Goal: Information Seeking & Learning: Find specific fact

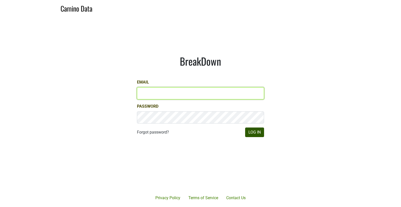
type input "[EMAIL_ADDRESS][DOMAIN_NAME]"
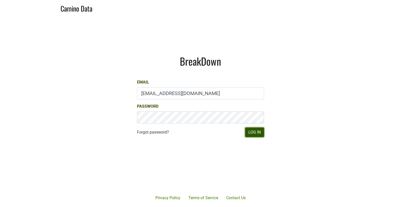
click at [259, 130] on button "Log In" at bounding box center [254, 133] width 19 height 10
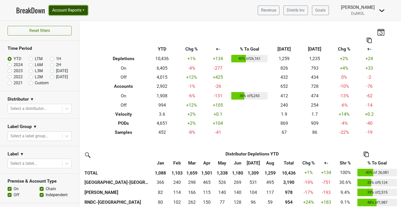
click at [82, 12] on button "Account Reports" at bounding box center [68, 11] width 39 height 10
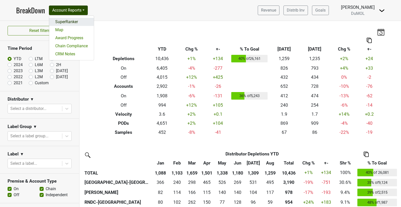
click at [79, 24] on link "SuperRanker" at bounding box center [71, 22] width 45 height 8
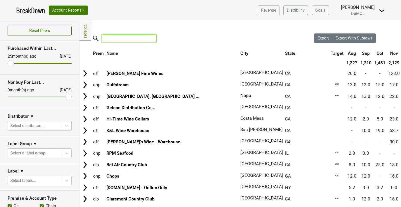
click at [124, 41] on input "search" at bounding box center [129, 39] width 55 height 8
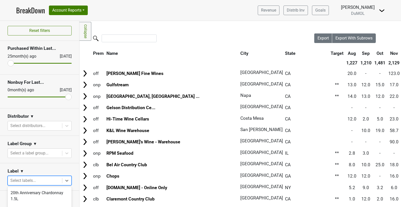
scroll to position [55, 0]
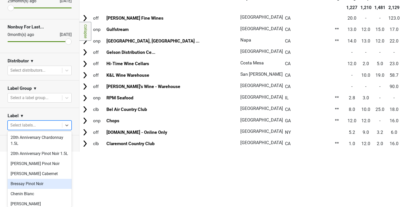
click at [34, 152] on body "BreakDown Account Reports SuperRanker Map Award Progress Chain Compliance CRM N…" at bounding box center [200, 48] width 401 height 207
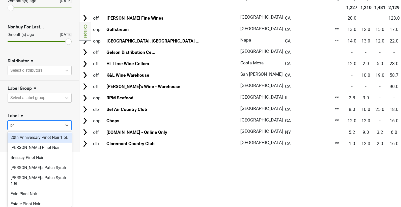
scroll to position [0, 0]
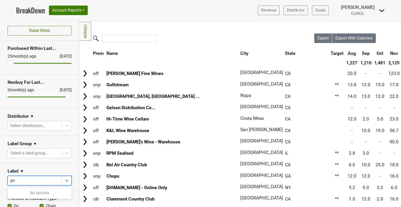
type input "p"
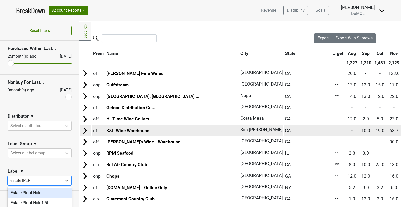
type input "estate pinot"
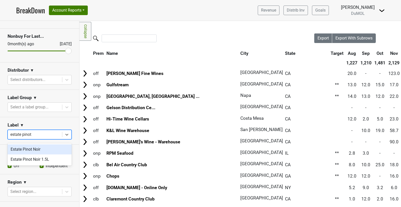
scroll to position [47, 0]
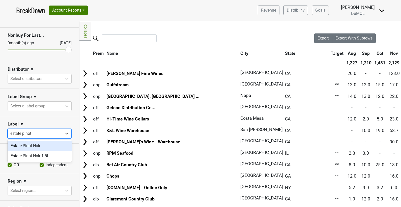
click at [56, 145] on div "Estate Pinot Noir" at bounding box center [40, 146] width 64 height 10
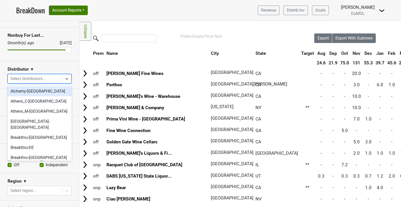
click at [57, 76] on div at bounding box center [34, 78] width 49 height 7
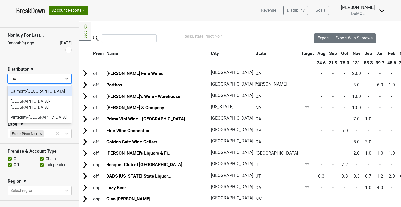
type input "mon"
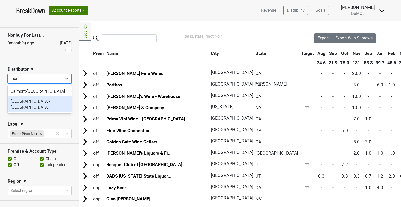
click at [26, 103] on div "[GEOGRAPHIC_DATA]-[GEOGRAPHIC_DATA]" at bounding box center [40, 105] width 64 height 16
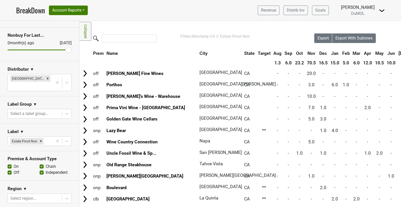
click at [14, 164] on label "On" at bounding box center [16, 167] width 5 height 6
click at [10, 164] on input "On" at bounding box center [10, 166] width 4 height 5
checkbox input "false"
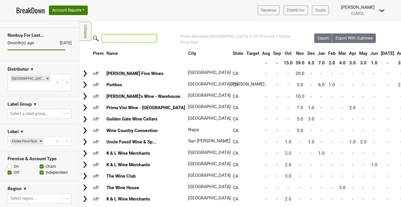
click at [126, 39] on input "search" at bounding box center [129, 39] width 55 height 8
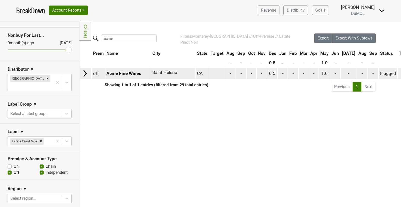
click at [88, 75] on img at bounding box center [85, 74] width 8 height 8
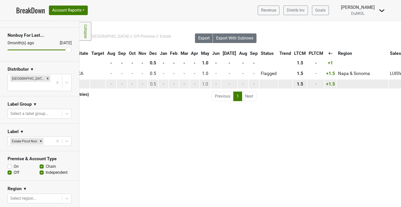
scroll to position [0, 0]
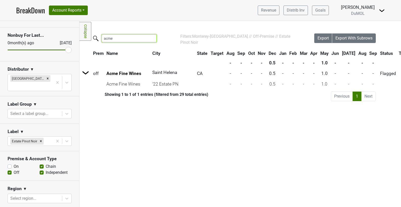
click at [134, 41] on input "acme" at bounding box center [129, 39] width 55 height 8
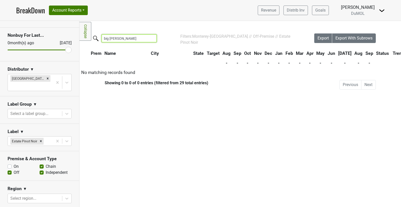
click at [132, 39] on input "big [PERSON_NAME]" at bounding box center [129, 39] width 55 height 8
type input "b"
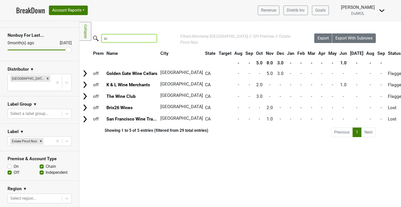
type input "s"
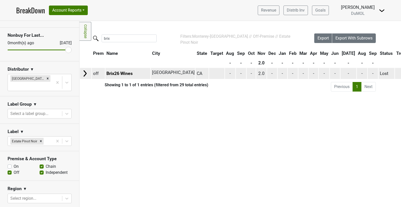
click at [85, 71] on img at bounding box center [85, 74] width 8 height 8
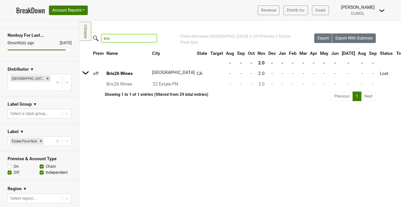
click at [129, 37] on input "brix" at bounding box center [129, 39] width 55 height 8
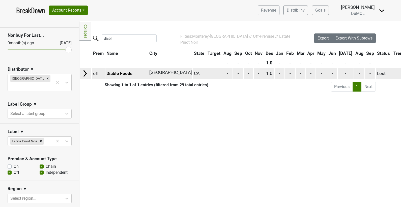
click at [85, 74] on img at bounding box center [85, 74] width 8 height 8
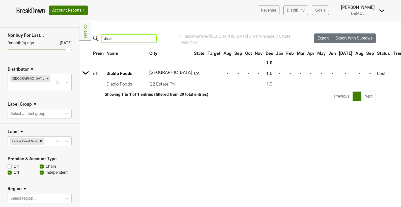
click at [110, 36] on input "diabl" at bounding box center [129, 39] width 55 height 8
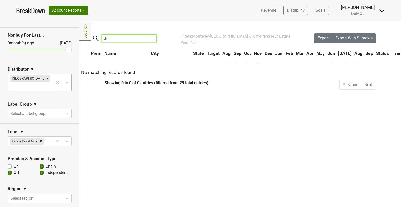
type input "d"
type input "m"
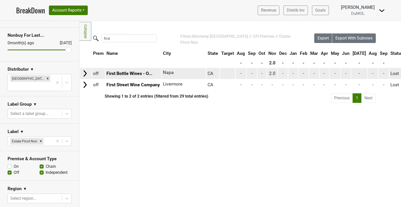
click at [85, 71] on img at bounding box center [85, 74] width 8 height 8
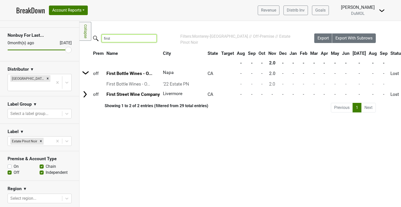
click at [117, 35] on input "first" at bounding box center [129, 39] width 55 height 8
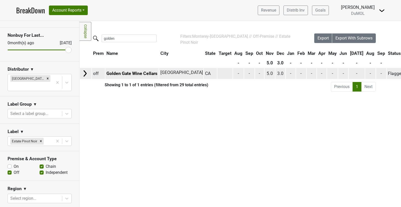
click at [84, 72] on img at bounding box center [85, 74] width 8 height 8
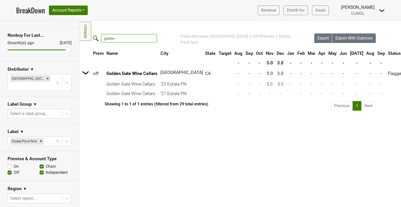
click at [131, 39] on input "golden" at bounding box center [129, 39] width 55 height 8
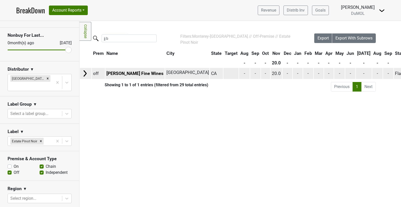
click at [84, 72] on img at bounding box center [85, 74] width 8 height 8
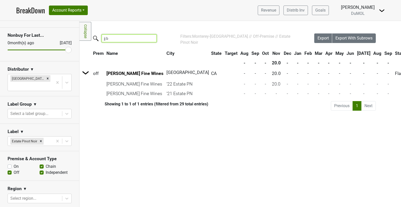
click at [119, 38] on input "jj b" at bounding box center [129, 39] width 55 height 8
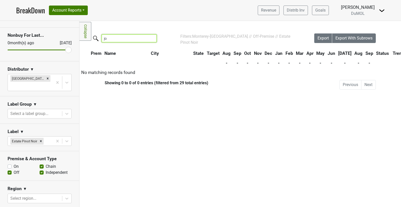
type input "j"
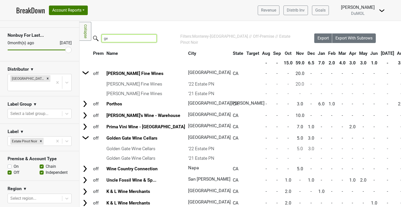
type input "g"
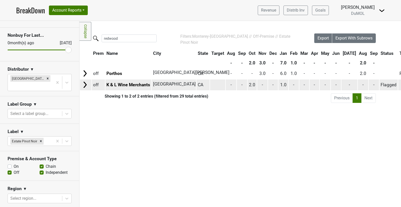
click at [86, 84] on img at bounding box center [85, 85] width 8 height 8
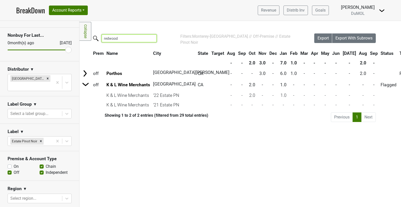
click at [122, 38] on input "redwood" at bounding box center [129, 39] width 55 height 8
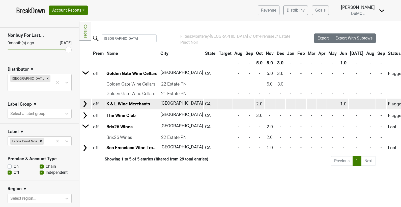
click at [82, 100] on img at bounding box center [85, 104] width 8 height 8
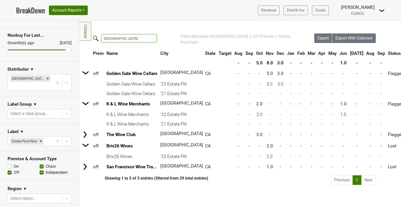
click at [132, 41] on input "[GEOGRAPHIC_DATA]" at bounding box center [129, 39] width 55 height 8
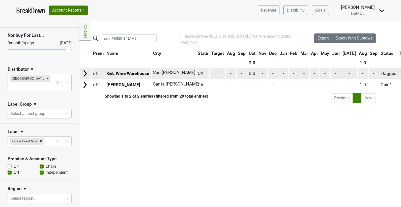
click at [84, 73] on img at bounding box center [85, 74] width 8 height 8
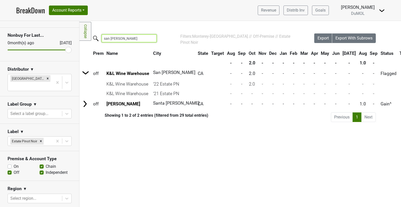
click at [121, 37] on input "san [PERSON_NAME]" at bounding box center [129, 39] width 55 height 8
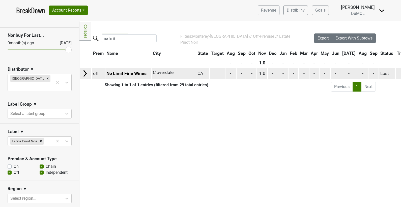
click at [86, 74] on img at bounding box center [85, 74] width 8 height 8
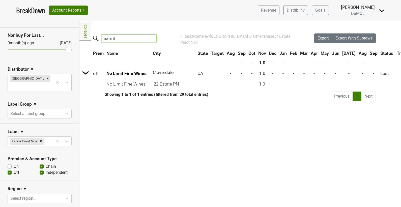
click at [139, 39] on input "no limit" at bounding box center [129, 39] width 55 height 8
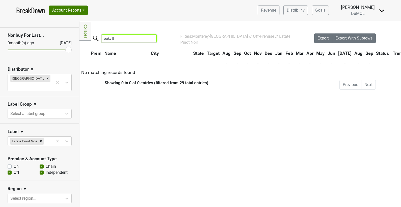
click at [125, 39] on input "oakvill" at bounding box center [129, 39] width 55 height 8
click at [129, 38] on input "[PERSON_NAME]" at bounding box center [129, 39] width 55 height 8
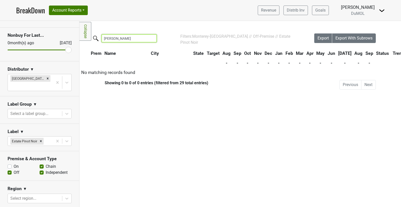
click at [129, 38] on input "[PERSON_NAME]" at bounding box center [129, 39] width 55 height 8
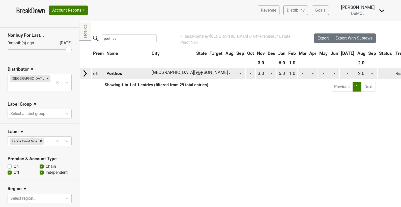
click at [83, 70] on img at bounding box center [85, 74] width 8 height 8
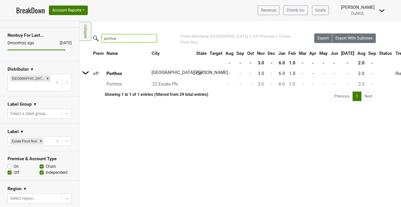
click at [119, 38] on input "porthos" at bounding box center [129, 39] width 55 height 8
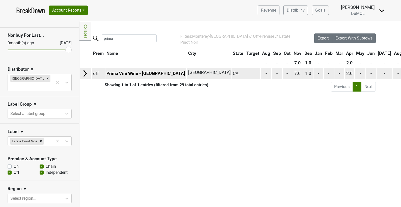
click at [86, 73] on img at bounding box center [85, 74] width 8 height 8
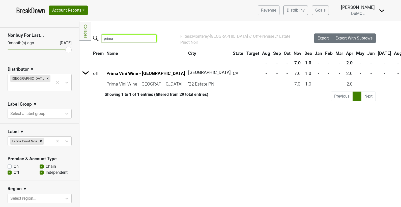
click at [128, 36] on input "prima" at bounding box center [129, 39] width 55 height 8
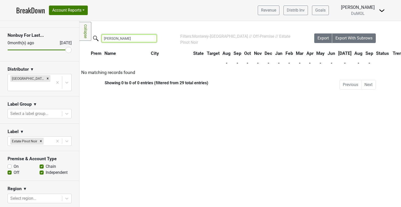
click at [119, 38] on input "[PERSON_NAME]" at bounding box center [129, 39] width 55 height 8
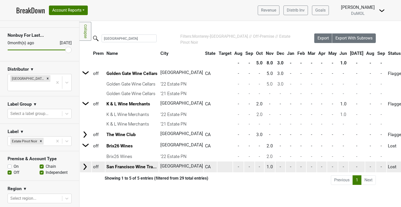
click at [85, 165] on img at bounding box center [85, 167] width 8 height 8
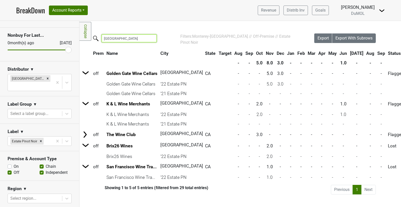
click at [122, 37] on input "[GEOGRAPHIC_DATA]" at bounding box center [129, 39] width 55 height 8
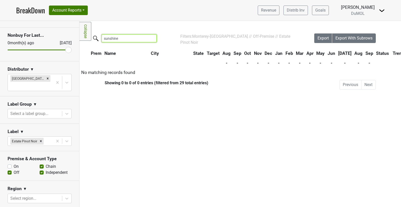
click at [125, 38] on input "sunshine" at bounding box center [129, 39] width 55 height 8
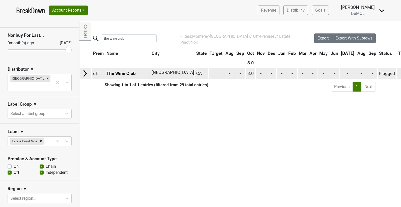
click at [84, 72] on img at bounding box center [85, 74] width 8 height 8
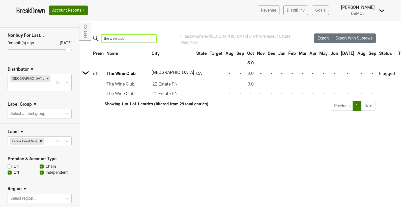
click at [133, 39] on input "the wine club" at bounding box center [129, 39] width 55 height 8
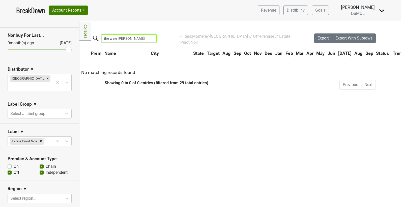
click at [131, 41] on input "the wine [PERSON_NAME]" at bounding box center [129, 39] width 55 height 8
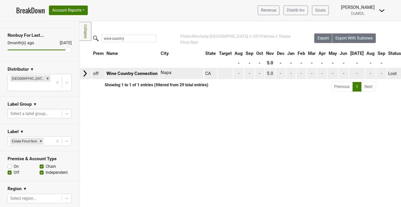
click at [85, 72] on img at bounding box center [85, 74] width 8 height 8
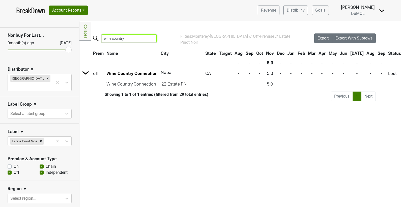
click at [128, 37] on input "wine country" at bounding box center [129, 39] width 55 height 8
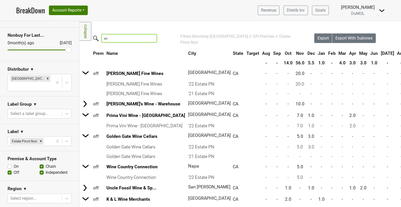
type input "w"
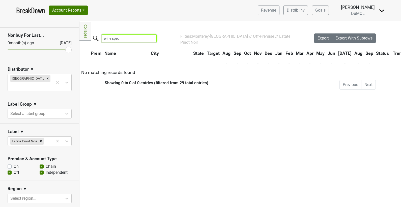
type input "wine spec"
click at [42, 140] on icon "Remove Estate Pinot Noir" at bounding box center [41, 142] width 4 height 4
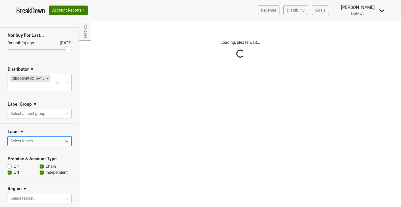
click at [40, 133] on div "Reset filters Purchased Within Last... [DATE] [DATE] Nonbuy For Last... [DATE] …" at bounding box center [39, 114] width 79 height 186
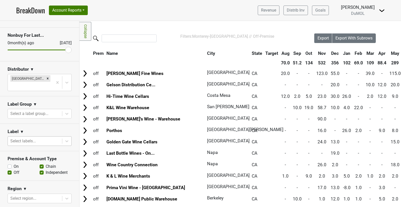
click at [40, 138] on div at bounding box center [34, 141] width 49 height 7
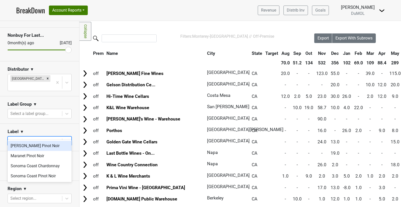
type input "mac"
click at [40, 148] on div "[PERSON_NAME] Pinot Noir" at bounding box center [40, 146] width 64 height 10
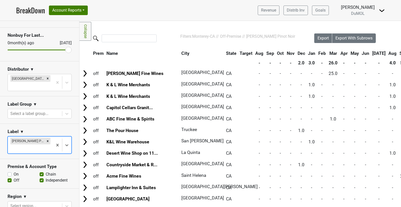
click at [126, 44] on div at bounding box center [196, 39] width 235 height 11
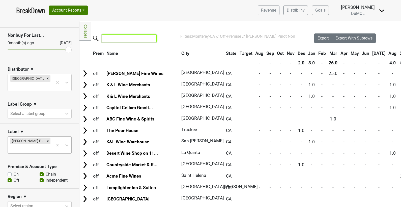
click at [126, 41] on input "search" at bounding box center [129, 39] width 55 height 8
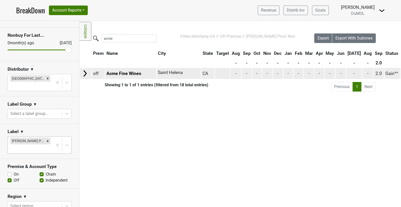
click at [85, 72] on img at bounding box center [85, 74] width 8 height 8
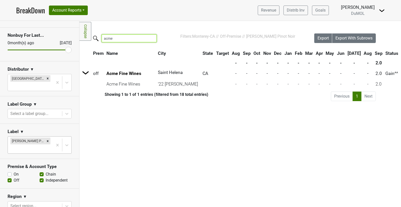
click at [129, 38] on input "acme" at bounding box center [129, 39] width 55 height 8
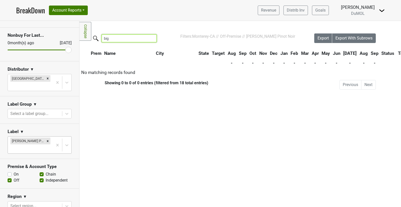
click at [119, 40] on input "big" at bounding box center [129, 39] width 55 height 8
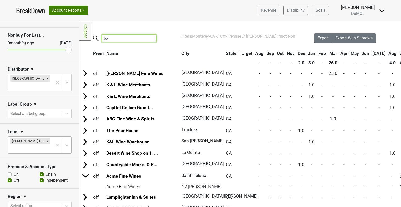
type input "b"
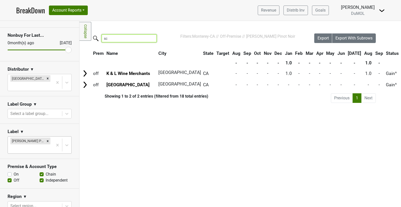
click at [118, 37] on input "sc" at bounding box center [129, 39] width 55 height 8
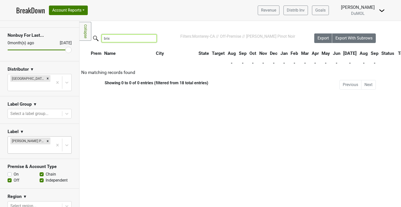
click at [130, 41] on input "brix" at bounding box center [129, 39] width 55 height 8
click at [128, 37] on input "diablo" at bounding box center [129, 39] width 55 height 8
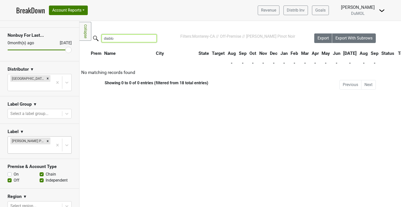
click at [128, 37] on input "diablo" at bounding box center [129, 39] width 55 height 8
click at [119, 38] on input "dra00" at bounding box center [129, 39] width 55 height 8
click at [130, 37] on input "first" at bounding box center [129, 39] width 55 height 8
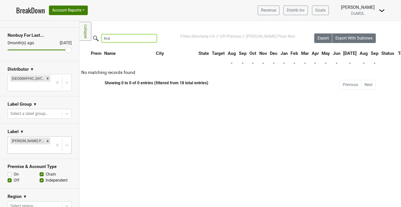
click at [130, 37] on input "first" at bounding box center [129, 39] width 55 height 8
click at [127, 40] on input "golden" at bounding box center [129, 39] width 55 height 8
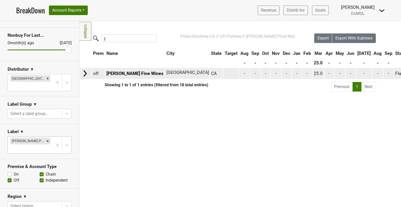
click at [86, 74] on img at bounding box center [85, 74] width 8 height 8
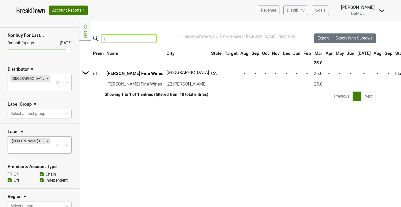
click at [132, 38] on input "jj" at bounding box center [129, 39] width 55 height 8
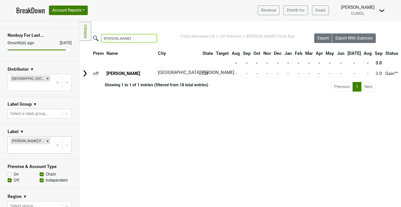
click at [127, 40] on input "[PERSON_NAME]" at bounding box center [129, 39] width 55 height 8
click at [125, 38] on input "redw" at bounding box center [129, 39] width 55 height 8
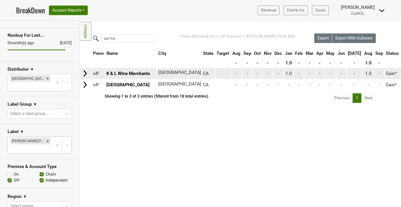
click at [81, 73] on img at bounding box center [85, 74] width 8 height 8
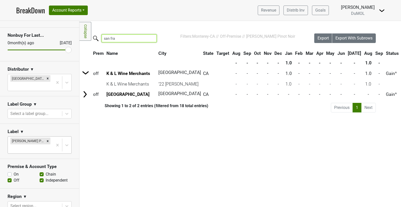
click at [130, 38] on input "san fra" at bounding box center [129, 39] width 55 height 8
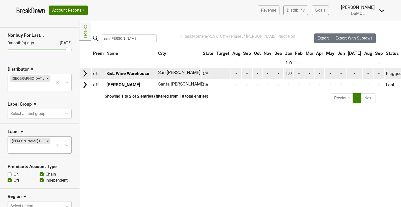
click at [82, 73] on img at bounding box center [85, 74] width 8 height 8
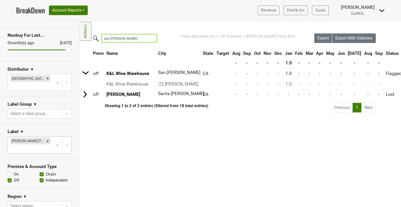
click at [116, 41] on input "san [PERSON_NAME]" at bounding box center [129, 39] width 55 height 8
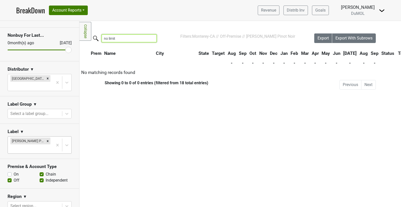
click at [123, 41] on input "no limit" at bounding box center [129, 39] width 55 height 8
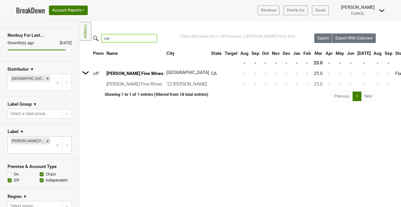
click at [115, 38] on input "oak" at bounding box center [129, 39] width 55 height 8
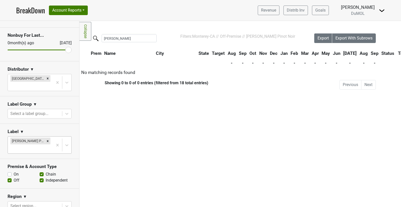
click at [130, 43] on div "[PERSON_NAME]" at bounding box center [196, 39] width 235 height 11
click at [118, 40] on input "[PERSON_NAME]" at bounding box center [129, 39] width 55 height 8
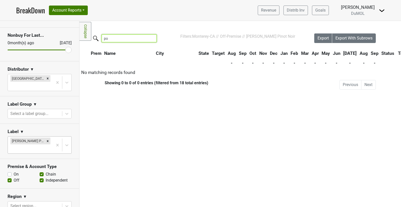
type input "p"
click at [124, 39] on input "prima" at bounding box center [129, 39] width 55 height 8
click at [126, 41] on input "[PERSON_NAME]" at bounding box center [129, 39] width 55 height 8
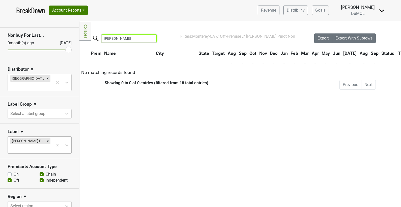
click at [126, 41] on input "[PERSON_NAME]" at bounding box center [129, 39] width 55 height 8
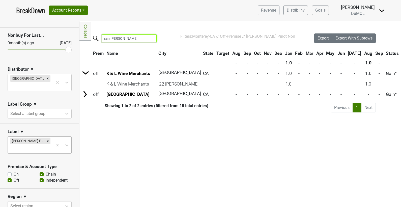
click at [133, 41] on input "san [PERSON_NAME]" at bounding box center [129, 39] width 55 height 8
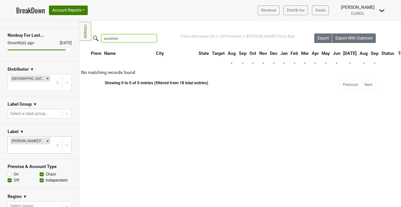
click at [136, 40] on input "sunshine" at bounding box center [129, 39] width 55 height 8
click at [135, 37] on input "the wine club" at bounding box center [129, 39] width 55 height 8
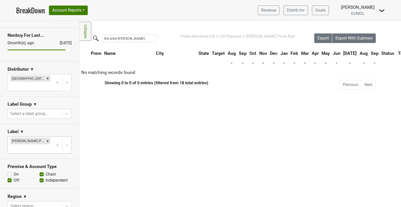
click at [115, 32] on div "Filters Collapse Loading, please wait... Please wait, your file is being downlo…" at bounding box center [239, 114] width 321 height 186
click at [115, 39] on input "the wine [PERSON_NAME]" at bounding box center [129, 39] width 55 height 8
click at [129, 40] on input "wine country" at bounding box center [129, 39] width 55 height 8
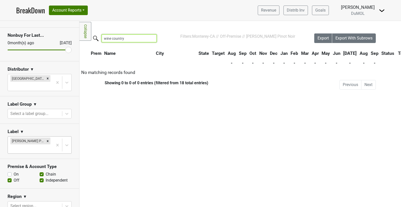
click at [129, 40] on input "wine country" at bounding box center [129, 39] width 55 height 8
click at [128, 38] on input "wine impres" at bounding box center [129, 39] width 55 height 8
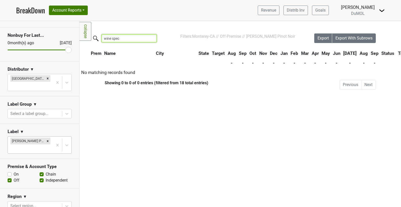
type input "wine spec"
click at [47, 140] on icon "Remove MacIntyre Pinot Noir" at bounding box center [48, 141] width 2 height 2
click at [47, 133] on div "Reset filters Purchased Within Last... [DATE] [DATE] Nonbuy For Last... [DATE] …" at bounding box center [39, 114] width 79 height 186
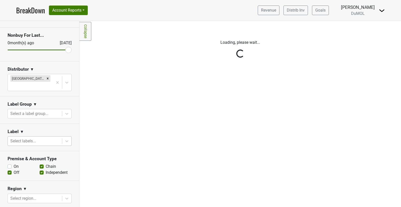
click at [44, 134] on div "Reset filters Purchased Within Last... [DATE] [DATE] Nonbuy For Last... [DATE] …" at bounding box center [39, 114] width 79 height 186
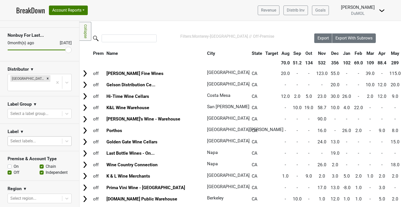
click at [44, 138] on div at bounding box center [34, 141] width 49 height 7
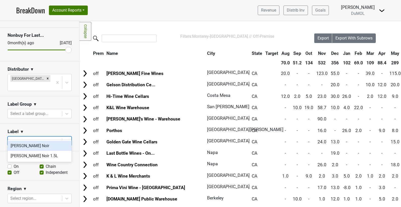
type input "[PERSON_NAME]"
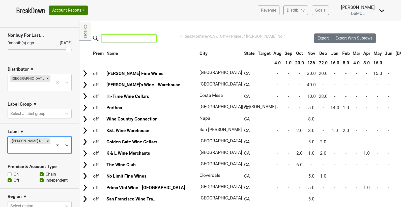
click at [130, 39] on input "search" at bounding box center [129, 39] width 55 height 8
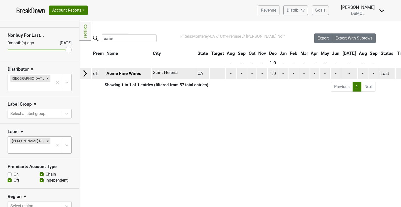
click at [83, 73] on img at bounding box center [85, 74] width 8 height 8
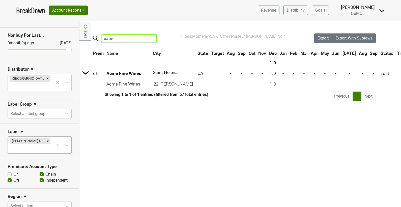
click at [128, 38] on input "acme" at bounding box center [129, 39] width 55 height 8
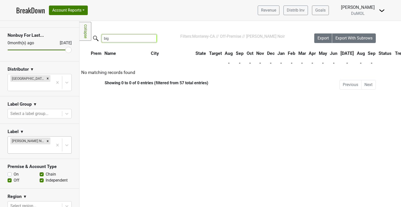
click at [123, 42] on input "big" at bounding box center [129, 39] width 55 height 8
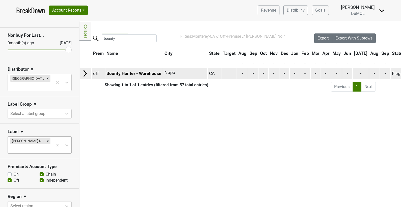
click at [87, 74] on img at bounding box center [85, 74] width 8 height 8
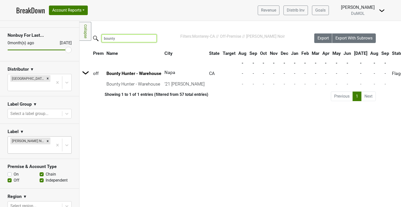
click at [120, 42] on input "bounty" at bounding box center [129, 39] width 55 height 8
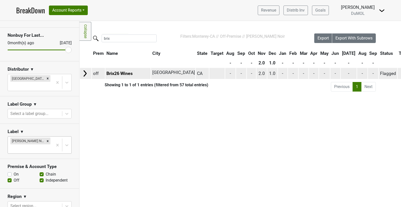
click at [82, 74] on img at bounding box center [85, 74] width 8 height 8
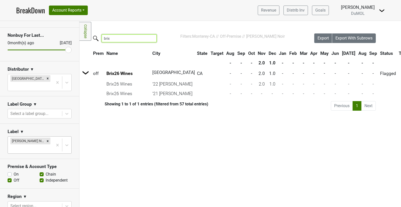
click at [129, 36] on input "brix" at bounding box center [129, 39] width 55 height 8
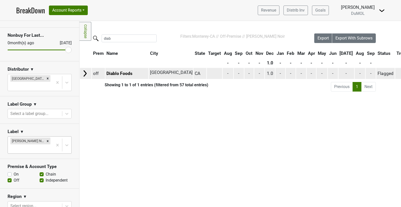
click at [86, 74] on img at bounding box center [85, 74] width 8 height 8
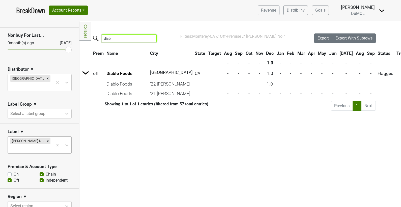
click at [121, 40] on input "diab" at bounding box center [129, 39] width 55 height 8
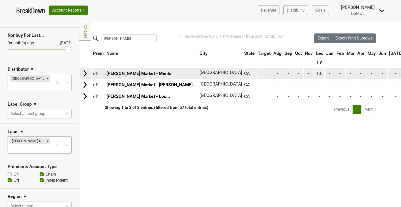
click at [84, 72] on img at bounding box center [85, 74] width 8 height 8
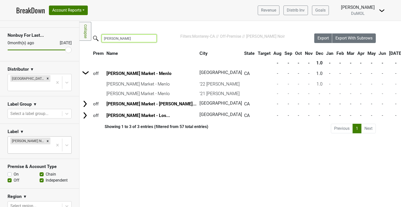
click at [131, 39] on input "[PERSON_NAME]" at bounding box center [129, 39] width 55 height 8
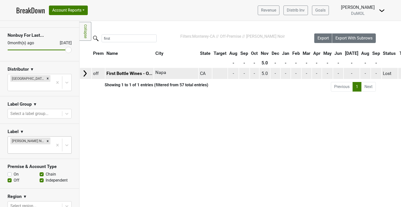
click at [86, 72] on img at bounding box center [85, 74] width 8 height 8
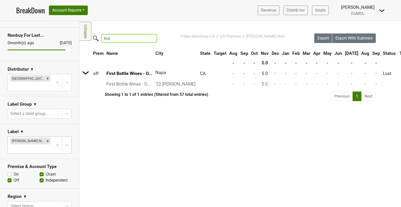
click at [134, 40] on input "first" at bounding box center [129, 39] width 55 height 8
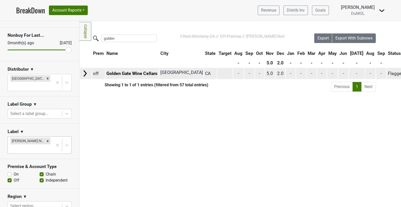
click at [83, 71] on img at bounding box center [85, 74] width 8 height 8
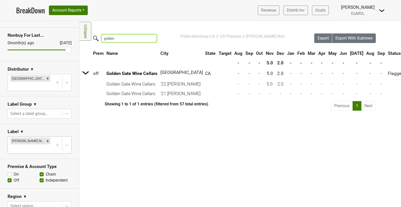
click at [122, 37] on input "golden" at bounding box center [129, 39] width 55 height 8
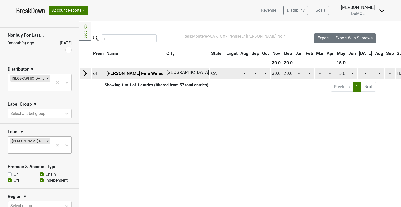
click at [83, 76] on img at bounding box center [85, 74] width 8 height 8
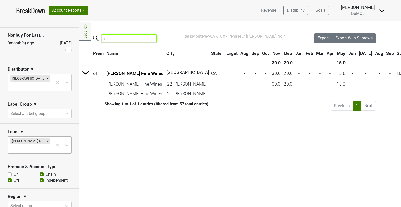
click at [137, 38] on input "jj" at bounding box center [129, 39] width 55 height 8
type input "o"
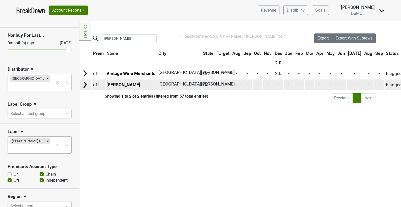
click at [85, 85] on img at bounding box center [85, 85] width 8 height 8
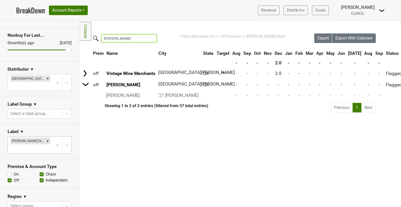
click at [136, 39] on input "[PERSON_NAME]" at bounding box center [129, 39] width 55 height 8
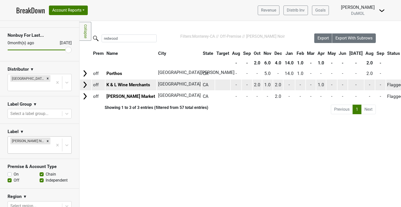
click at [86, 83] on img at bounding box center [85, 85] width 8 height 8
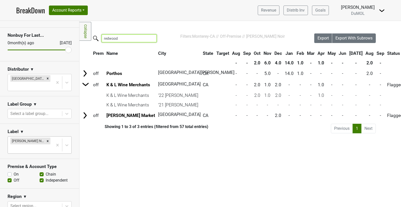
click at [134, 40] on input "redwood" at bounding box center [129, 39] width 55 height 8
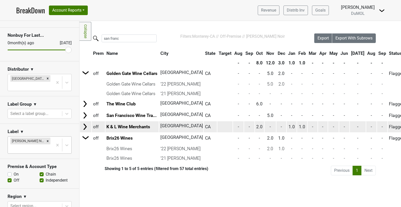
click at [85, 127] on img at bounding box center [85, 127] width 8 height 8
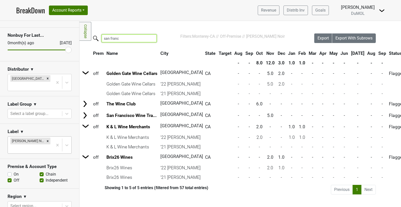
click at [122, 36] on input "san franc" at bounding box center [129, 39] width 55 height 8
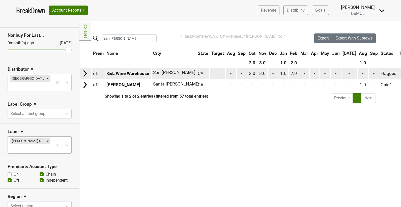
click at [85, 72] on img at bounding box center [85, 74] width 8 height 8
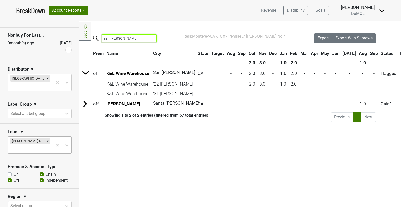
click at [125, 38] on input "san [PERSON_NAME]" at bounding box center [129, 39] width 55 height 8
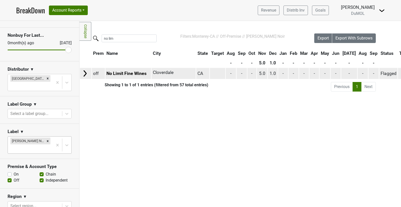
click at [83, 73] on img at bounding box center [85, 74] width 8 height 8
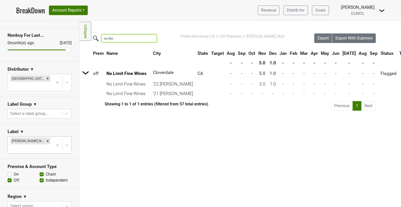
click at [122, 37] on input "no lim" at bounding box center [129, 39] width 55 height 8
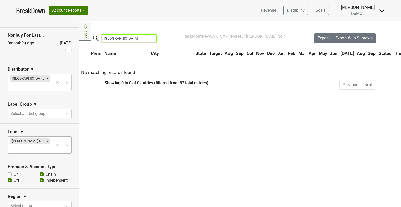
click at [118, 40] on input "[GEOGRAPHIC_DATA]" at bounding box center [129, 39] width 55 height 8
click at [117, 40] on input "[PERSON_NAME]" at bounding box center [129, 39] width 55 height 8
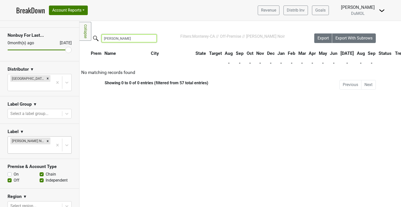
click at [117, 40] on input "[PERSON_NAME]" at bounding box center [129, 39] width 55 height 8
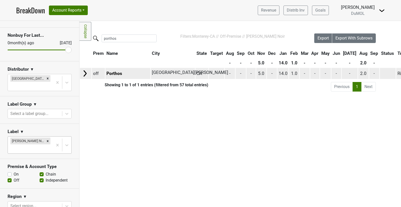
click at [86, 71] on img at bounding box center [85, 74] width 8 height 8
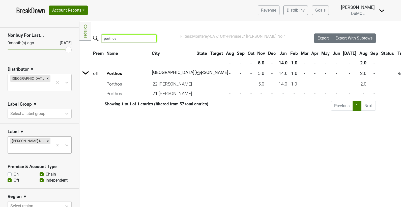
click at [120, 41] on input "porthos" at bounding box center [129, 39] width 55 height 8
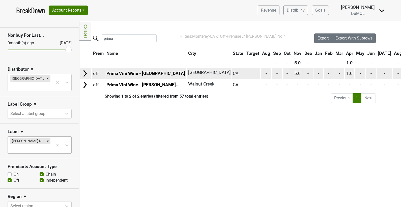
click at [85, 74] on img at bounding box center [85, 74] width 8 height 8
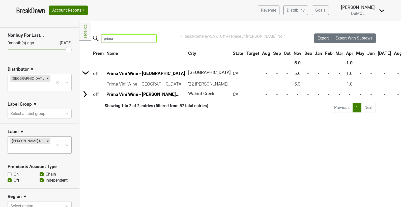
click at [126, 41] on input "prima" at bounding box center [129, 39] width 55 height 8
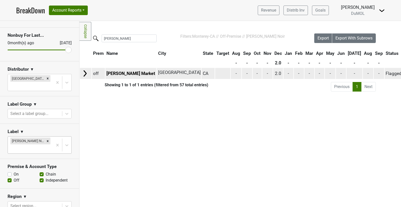
click at [84, 72] on img at bounding box center [85, 74] width 8 height 8
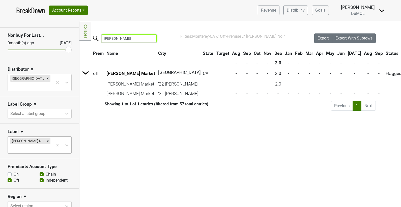
click at [139, 40] on input "[PERSON_NAME]" at bounding box center [129, 39] width 55 height 8
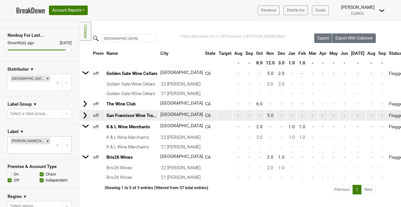
click at [90, 115] on td at bounding box center [85, 115] width 11 height 11
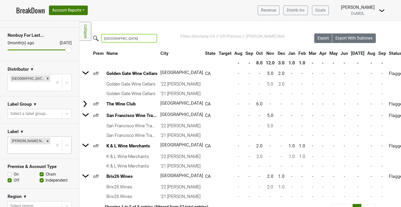
click at [109, 37] on input "[GEOGRAPHIC_DATA]" at bounding box center [129, 39] width 55 height 8
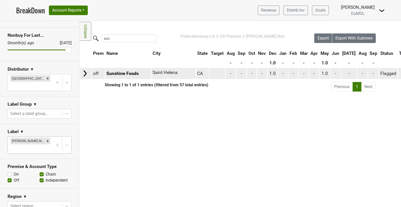
click at [86, 70] on img at bounding box center [85, 74] width 8 height 8
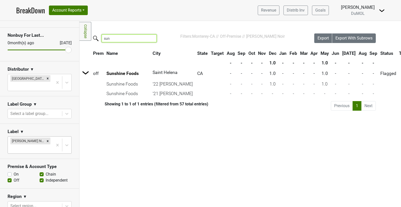
click at [131, 39] on input "sun" at bounding box center [129, 39] width 55 height 8
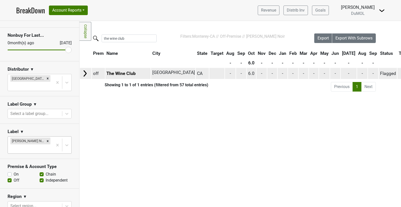
click at [84, 71] on img at bounding box center [85, 74] width 8 height 8
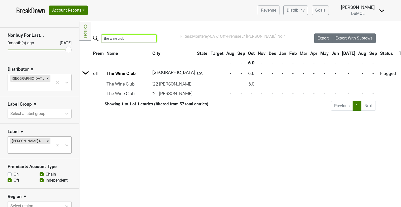
click at [136, 40] on input "the wine club" at bounding box center [129, 39] width 55 height 8
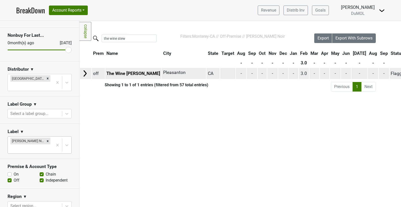
click at [84, 70] on img at bounding box center [85, 74] width 8 height 8
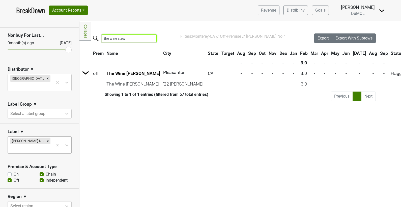
click at [121, 40] on input "the wine stew" at bounding box center [129, 39] width 55 height 8
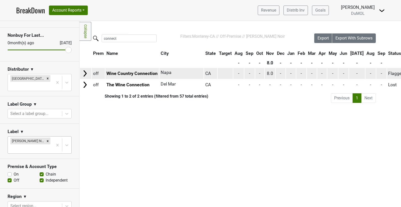
click at [86, 74] on img at bounding box center [85, 74] width 8 height 8
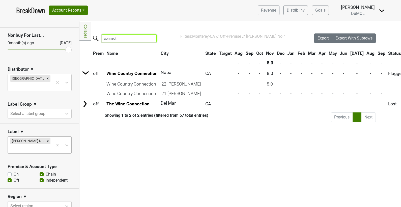
click at [130, 37] on input "connect" at bounding box center [129, 39] width 55 height 8
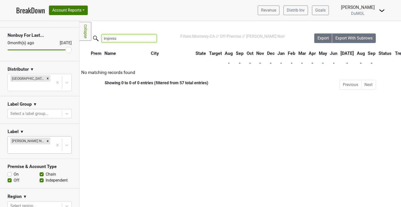
click at [114, 37] on input "impress" at bounding box center [129, 39] width 55 height 8
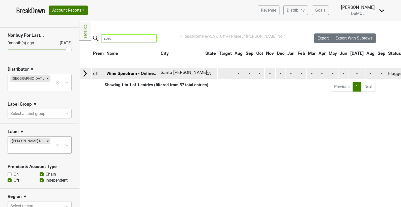
type input "spec"
click at [85, 73] on img at bounding box center [85, 74] width 8 height 8
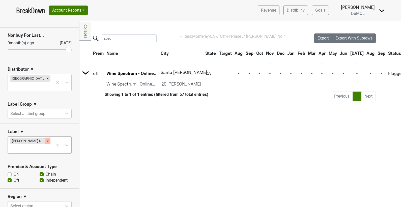
click at [46, 140] on icon "Remove Ryan Pinot Noir" at bounding box center [48, 142] width 4 height 4
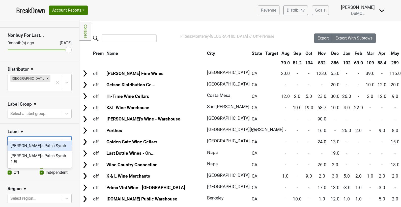
type input "edd"
click at [33, 145] on div "[PERSON_NAME]'s Patch Syrah" at bounding box center [40, 146] width 64 height 10
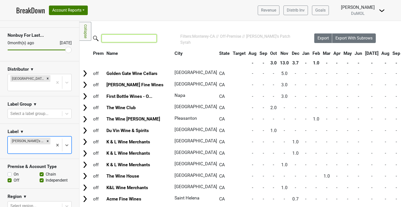
click at [115, 39] on input "search" at bounding box center [129, 39] width 55 height 8
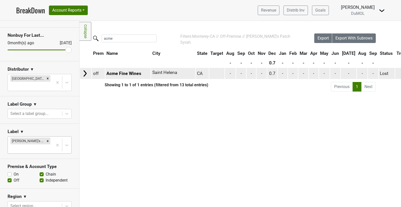
click at [89, 73] on td at bounding box center [85, 73] width 11 height 11
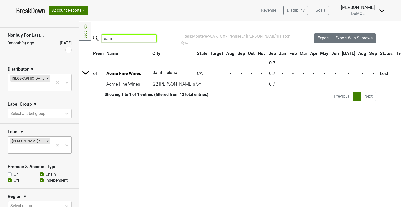
click at [124, 39] on input "acme" at bounding box center [129, 39] width 55 height 8
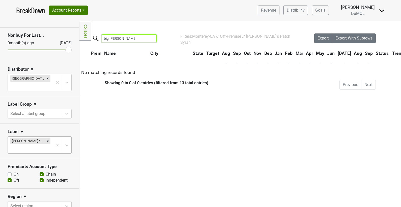
click at [121, 40] on input "big [PERSON_NAME]" at bounding box center [129, 39] width 55 height 8
type input "b"
click at [115, 37] on input "scout" at bounding box center [129, 39] width 55 height 8
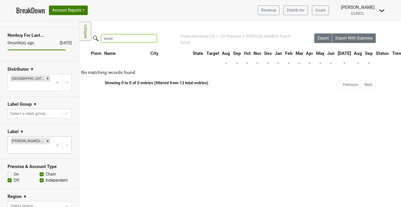
click at [115, 37] on input "scout" at bounding box center [129, 39] width 55 height 8
click at [122, 40] on input "brix26" at bounding box center [129, 39] width 55 height 8
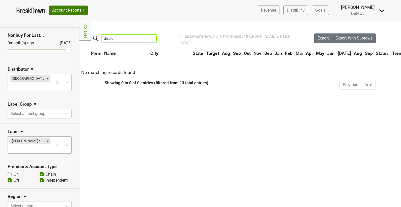
click at [131, 40] on input "diablo" at bounding box center [129, 39] width 55 height 8
click at [112, 36] on input "diablo" at bounding box center [129, 39] width 55 height 8
click at [110, 37] on input "dra00" at bounding box center [129, 39] width 55 height 8
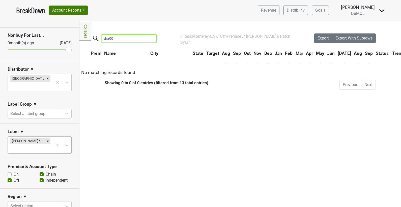
click at [110, 37] on input "dra00" at bounding box center [129, 39] width 55 height 8
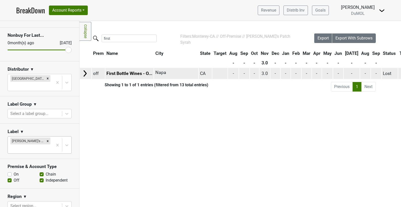
click at [82, 75] on img at bounding box center [85, 74] width 8 height 8
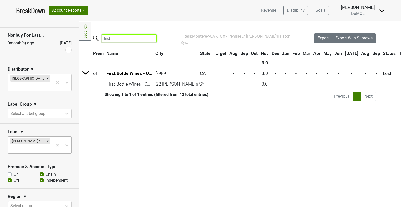
click at [113, 40] on input "first" at bounding box center [129, 39] width 55 height 8
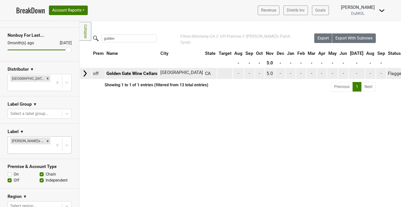
click at [87, 71] on img at bounding box center [85, 74] width 8 height 8
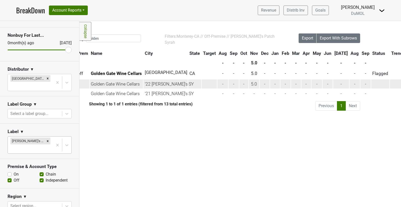
scroll to position [0, 12]
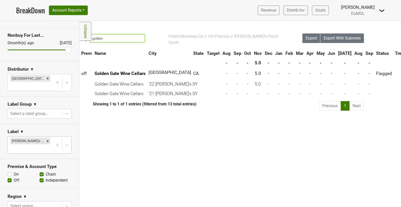
click at [126, 39] on input "golden" at bounding box center [117, 39] width 55 height 8
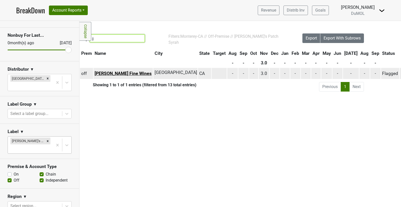
scroll to position [0, 0]
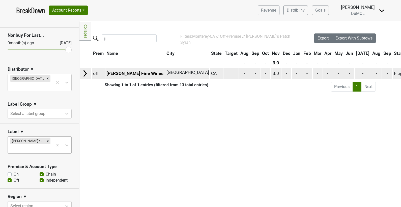
click at [81, 72] on img at bounding box center [85, 74] width 8 height 8
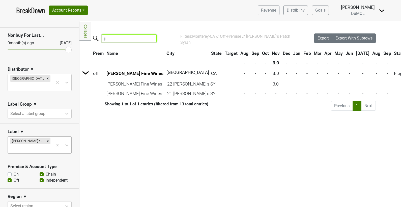
click at [127, 39] on input "jj" at bounding box center [129, 39] width 55 height 8
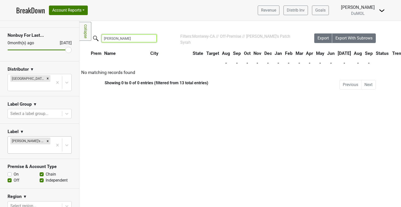
click at [120, 40] on input "[PERSON_NAME]" at bounding box center [129, 39] width 55 height 8
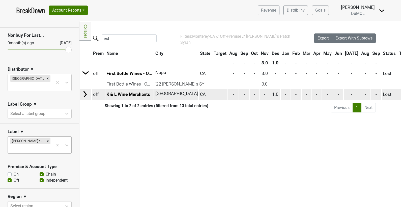
click at [87, 94] on img at bounding box center [85, 95] width 8 height 8
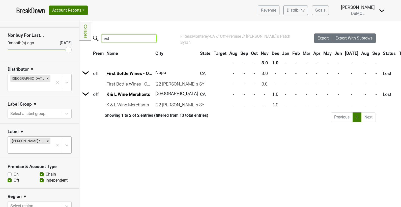
click at [129, 38] on input "red" at bounding box center [129, 39] width 55 height 8
click at [129, 37] on input "red" at bounding box center [129, 39] width 55 height 8
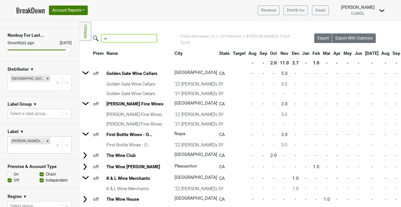
type input "r"
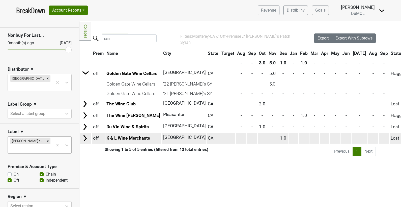
click at [84, 135] on img at bounding box center [85, 139] width 8 height 8
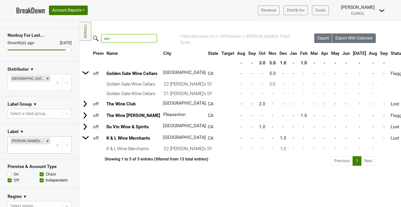
click at [135, 40] on input "san" at bounding box center [129, 39] width 55 height 8
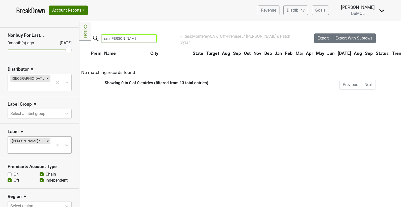
click at [120, 36] on input "san [PERSON_NAME]" at bounding box center [129, 39] width 55 height 8
click at [129, 40] on input "san [PERSON_NAME]" at bounding box center [129, 39] width 55 height 8
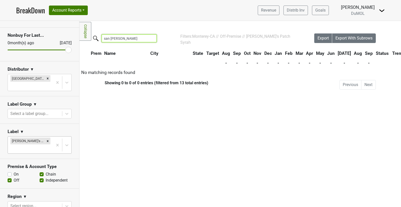
click at [129, 40] on input "san [PERSON_NAME]" at bounding box center [129, 39] width 55 height 8
type input "m"
click at [126, 40] on input "no limit" at bounding box center [129, 39] width 55 height 8
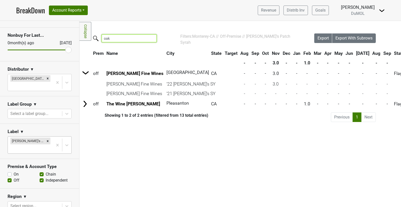
click at [123, 39] on input "oak" at bounding box center [129, 39] width 55 height 8
click at [121, 32] on div "Filters Collapse Loading, please wait... Please wait, your file is being downlo…" at bounding box center [239, 114] width 321 height 186
click at [139, 39] on input "oak" at bounding box center [129, 39] width 55 height 8
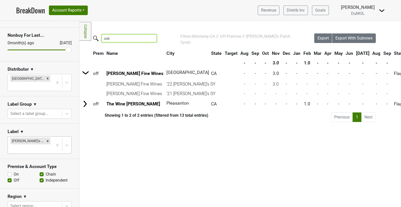
click at [139, 39] on input "oak" at bounding box center [129, 39] width 55 height 8
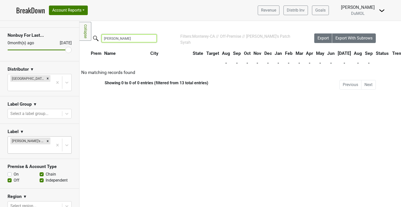
click at [119, 39] on input "[PERSON_NAME]" at bounding box center [129, 39] width 55 height 8
type input "\"
click at [112, 41] on input "por" at bounding box center [129, 39] width 55 height 8
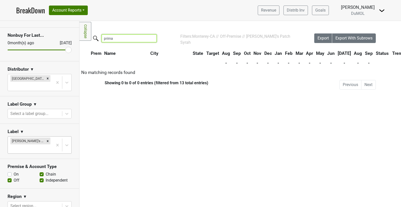
click at [131, 39] on input "prima" at bounding box center [129, 39] width 55 height 8
click at [119, 38] on input "[PERSON_NAME]" at bounding box center [129, 39] width 55 height 8
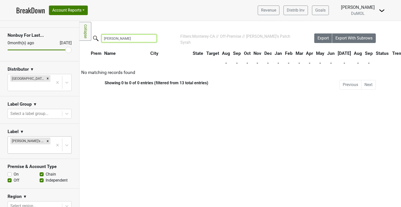
click at [119, 38] on input "[PERSON_NAME]" at bounding box center [129, 39] width 55 height 8
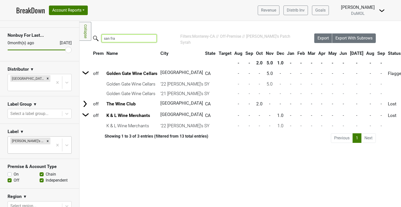
click at [126, 39] on input "san fra" at bounding box center [129, 39] width 55 height 8
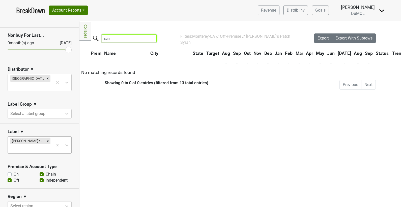
click at [118, 37] on input "sun" at bounding box center [129, 39] width 55 height 8
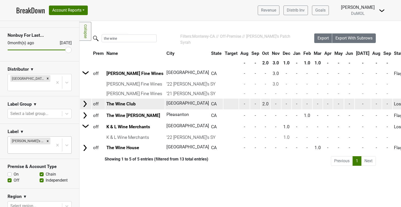
click at [83, 100] on img at bounding box center [85, 104] width 8 height 8
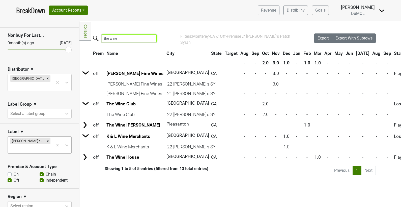
click at [127, 37] on input "the wine" at bounding box center [129, 39] width 55 height 8
click at [121, 36] on input "the wine st" at bounding box center [129, 39] width 55 height 8
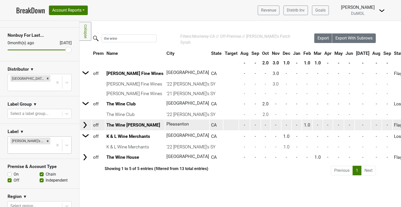
click at [85, 125] on img at bounding box center [85, 125] width 8 height 8
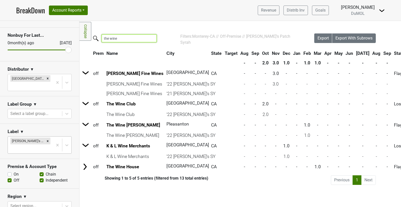
click at [120, 38] on input "the wine" at bounding box center [129, 39] width 55 height 8
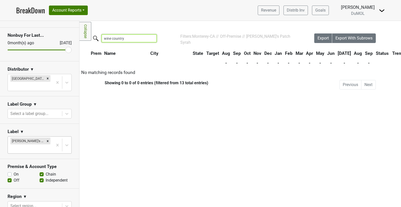
click at [127, 39] on input "wine country" at bounding box center [129, 39] width 55 height 8
click at [128, 37] on input "wine impress" at bounding box center [129, 39] width 55 height 8
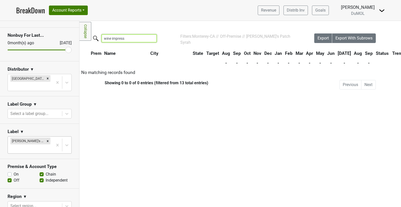
click at [128, 37] on input "wine impress" at bounding box center [129, 39] width 55 height 8
type input "wine spec"
